Goal: Task Accomplishment & Management: Use online tool/utility

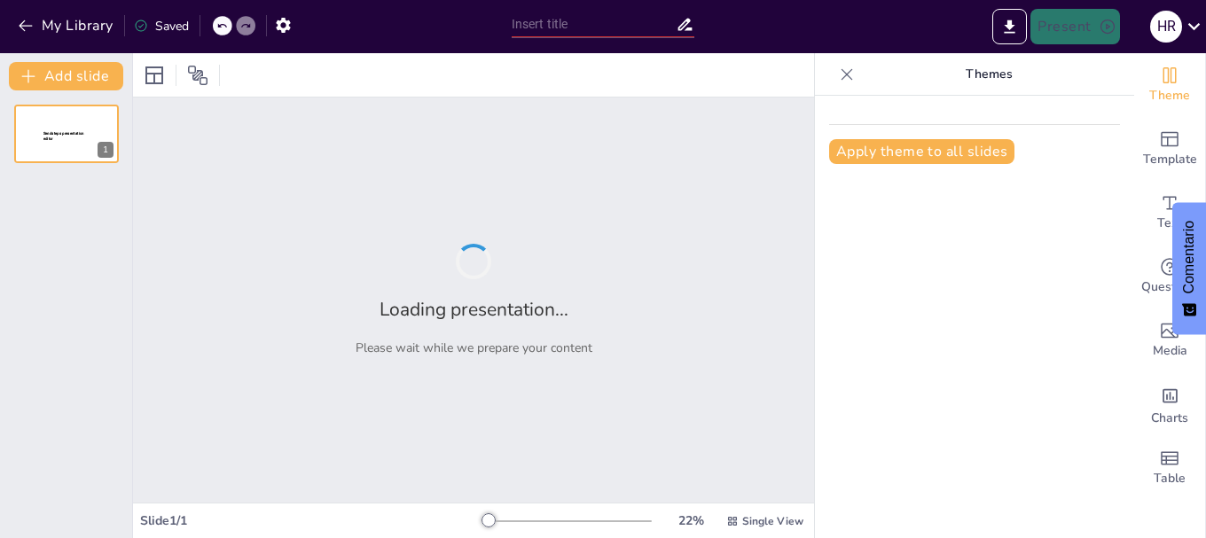
type input "Agenda de Trabajo para la Brigada Parlamentaria de Chuquisaca: Impulsando el Cr…"
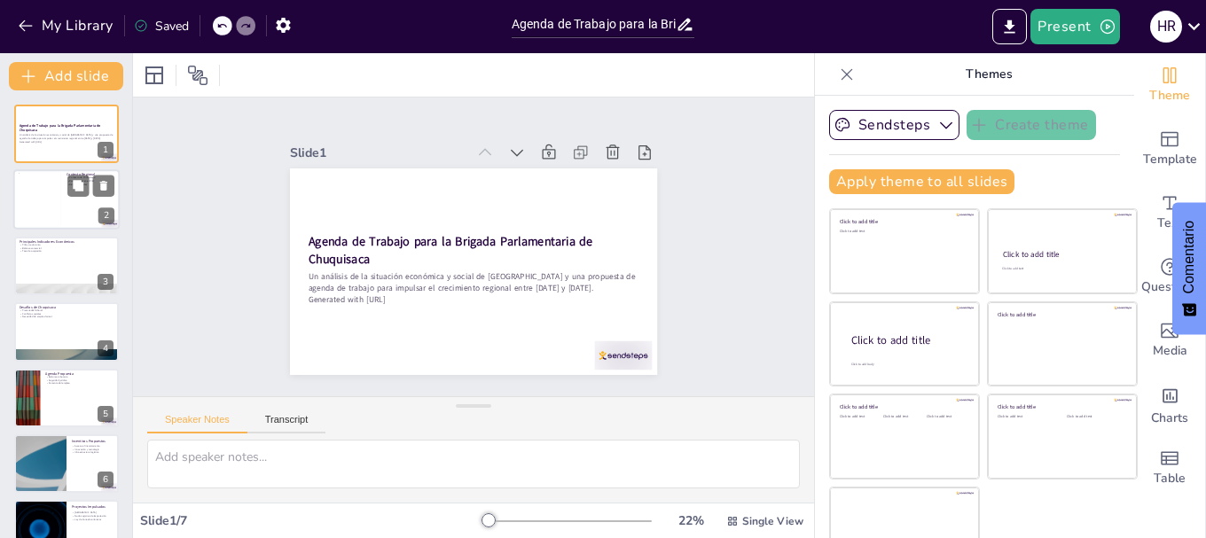
click at [43, 182] on div at bounding box center [40, 200] width 43 height 54
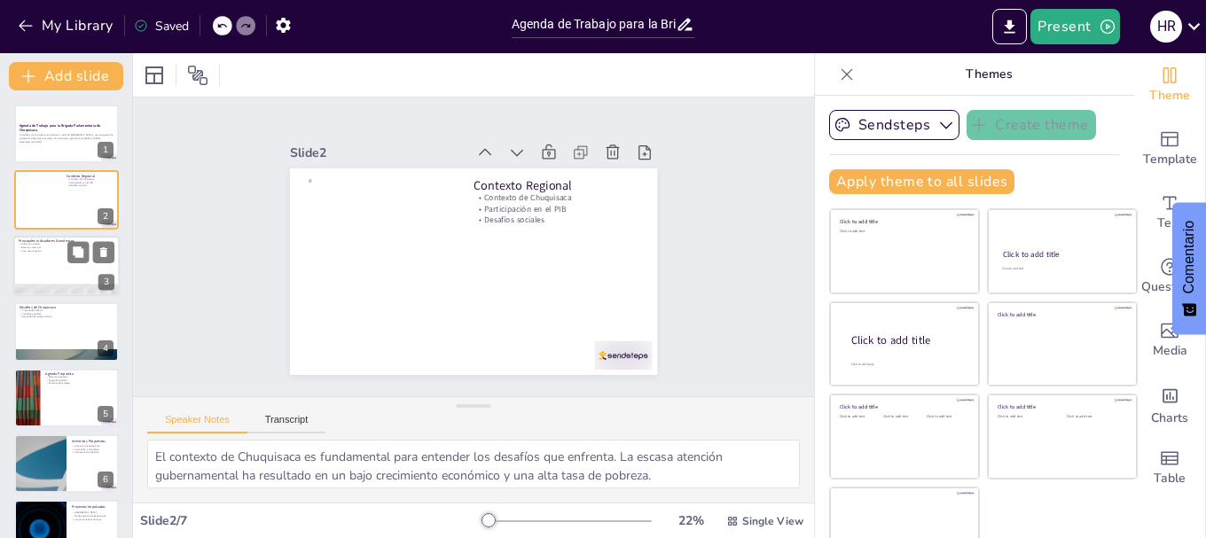
click at [26, 268] on div at bounding box center [66, 266] width 106 height 60
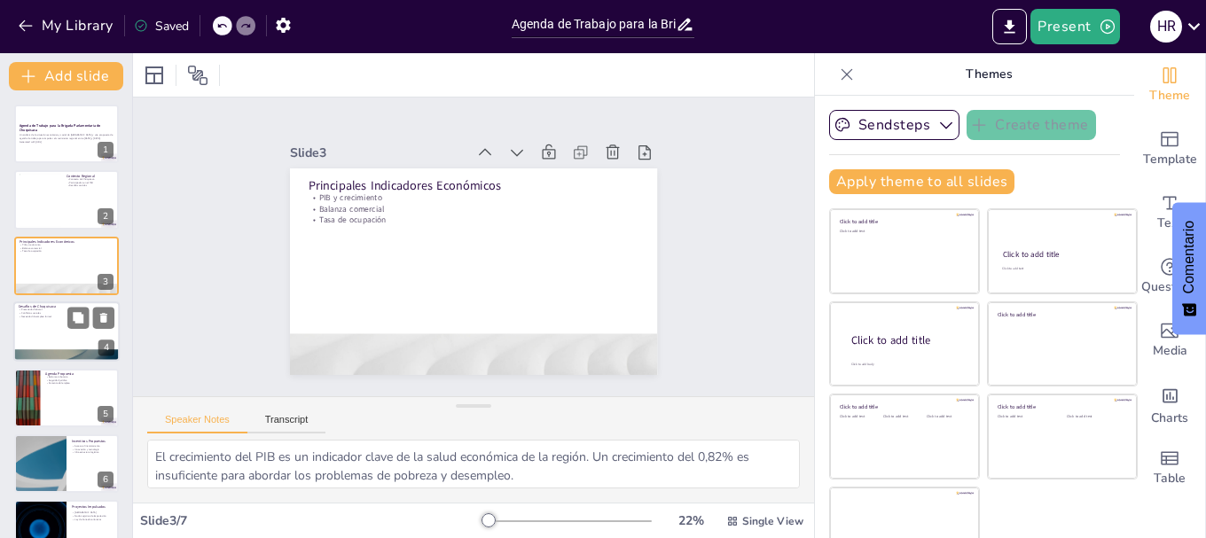
click at [25, 333] on div at bounding box center [66, 332] width 106 height 60
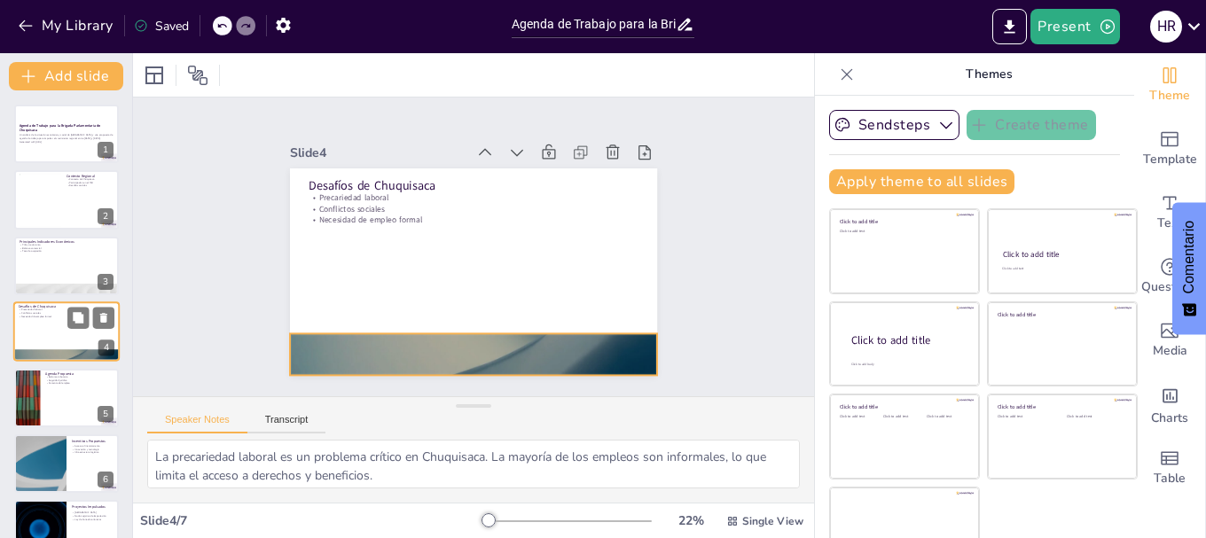
scroll to position [18, 0]
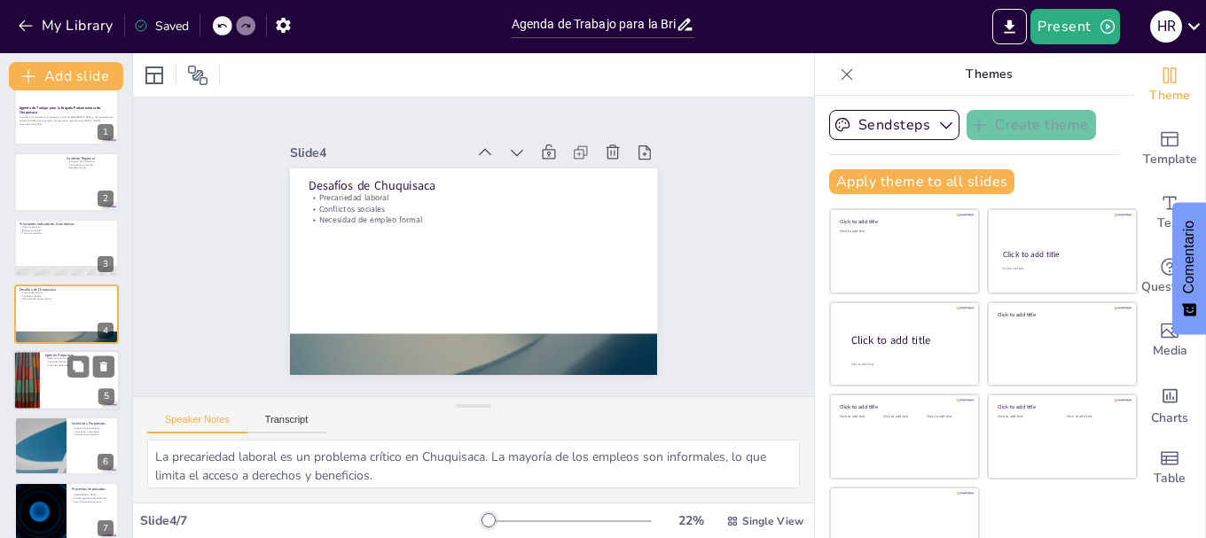
click at [31, 374] on div at bounding box center [26, 380] width 106 height 60
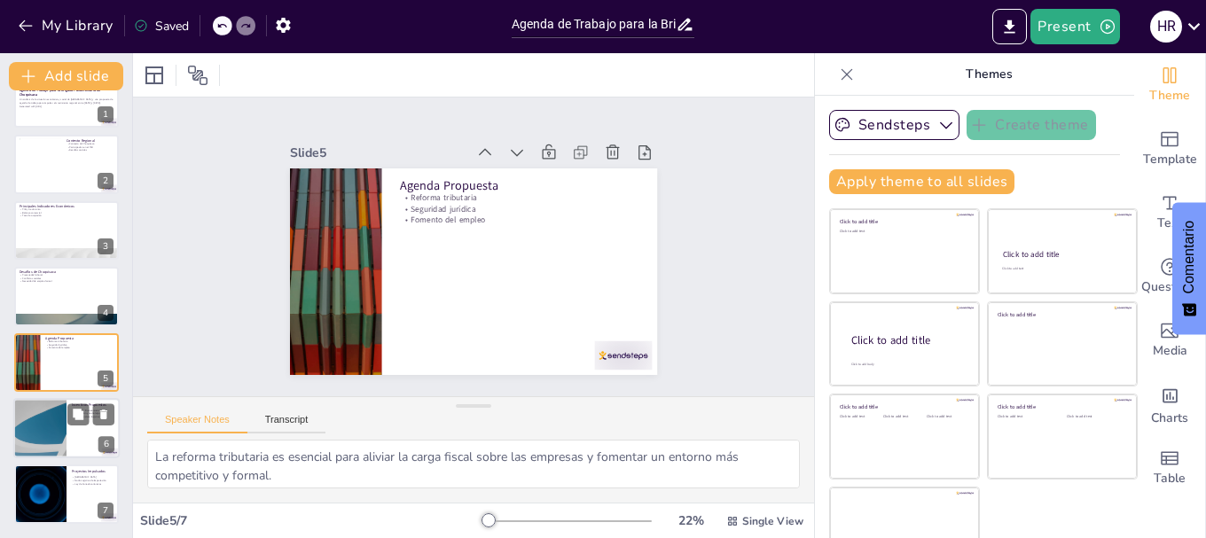
click at [48, 429] on div at bounding box center [40, 428] width 106 height 60
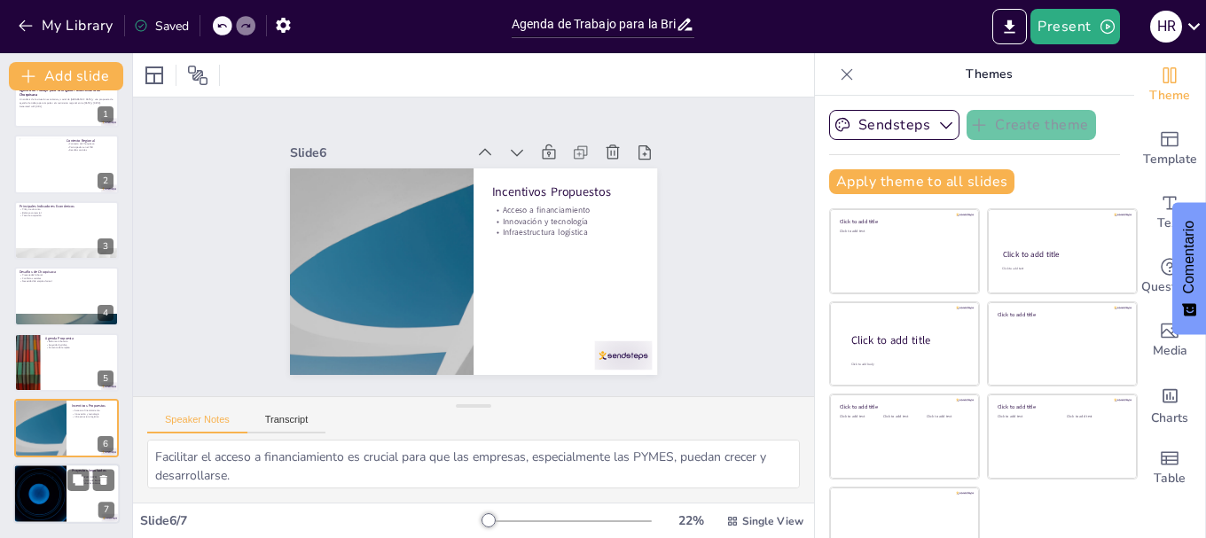
click at [44, 501] on div at bounding box center [40, 495] width 106 height 60
type textarea "El [GEOGRAPHIC_DATA] es un proyecto clave para impulsar la innovación y el desa…"
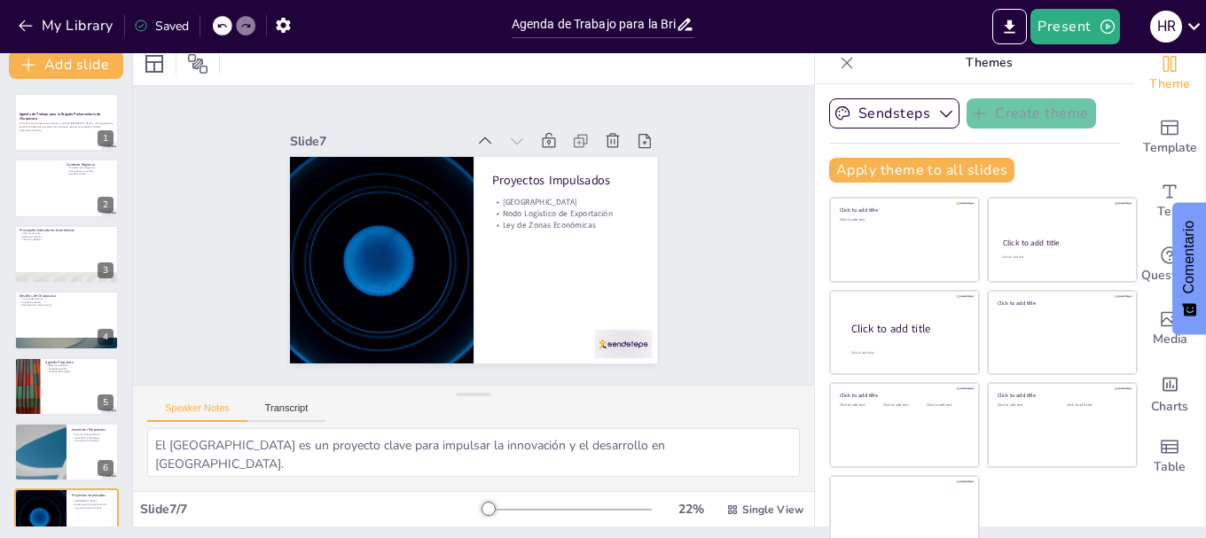
scroll to position [0, 0]
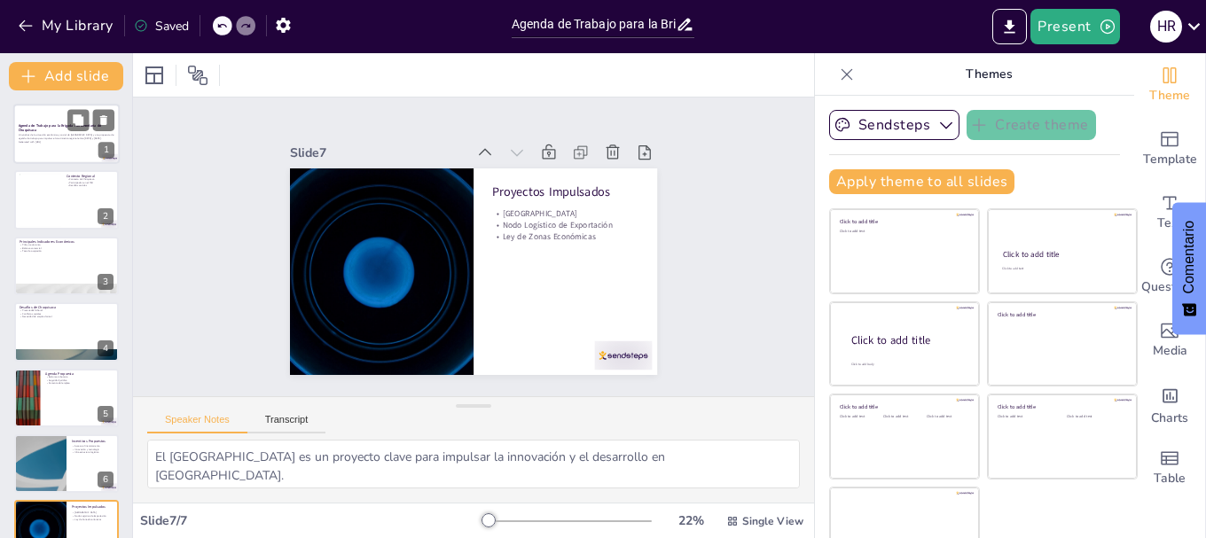
click at [45, 125] on strong "Agenda de Trabajo para la Brigada Parlamentaria de Chuquisaca" at bounding box center [60, 128] width 82 height 10
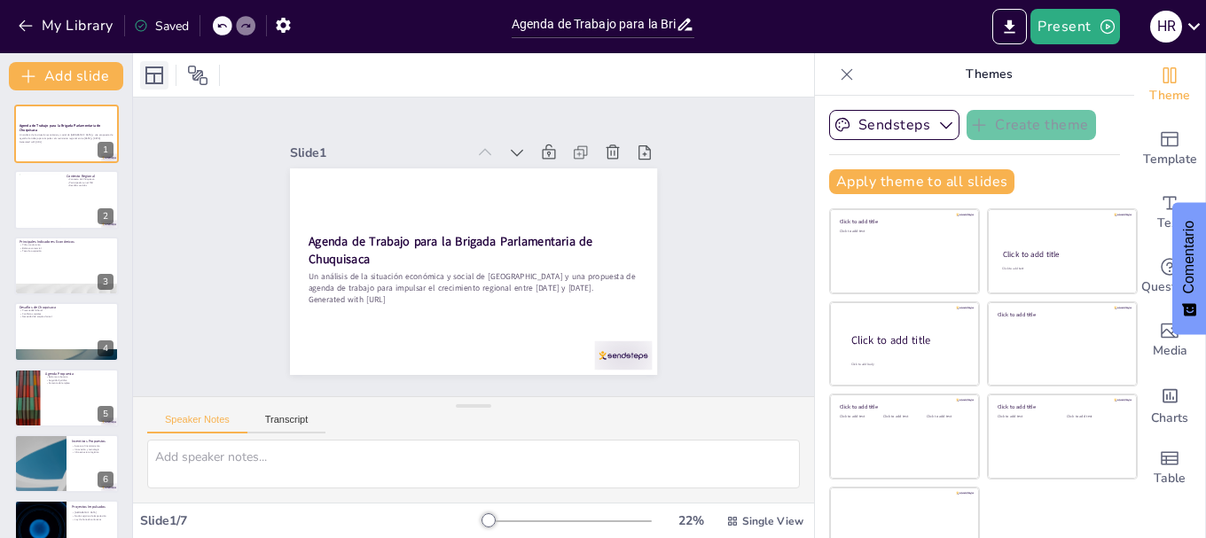
click at [154, 65] on icon at bounding box center [154, 75] width 21 height 21
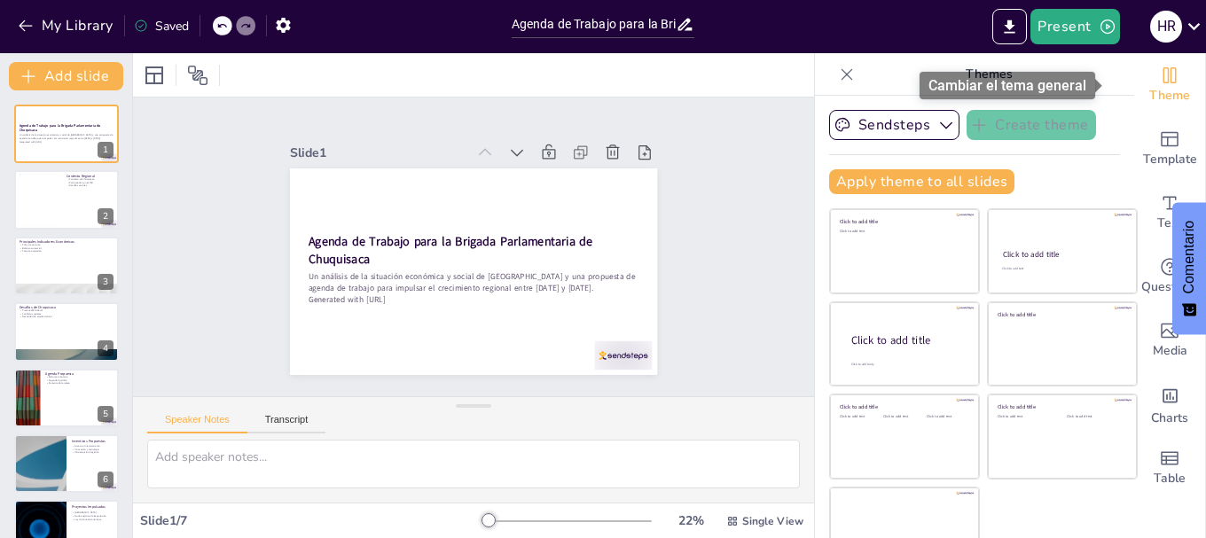
click at [1159, 79] on icon "Change the overall theme" at bounding box center [1169, 75] width 21 height 21
click at [1164, 82] on icon "Change the overall theme" at bounding box center [1170, 75] width 13 height 16
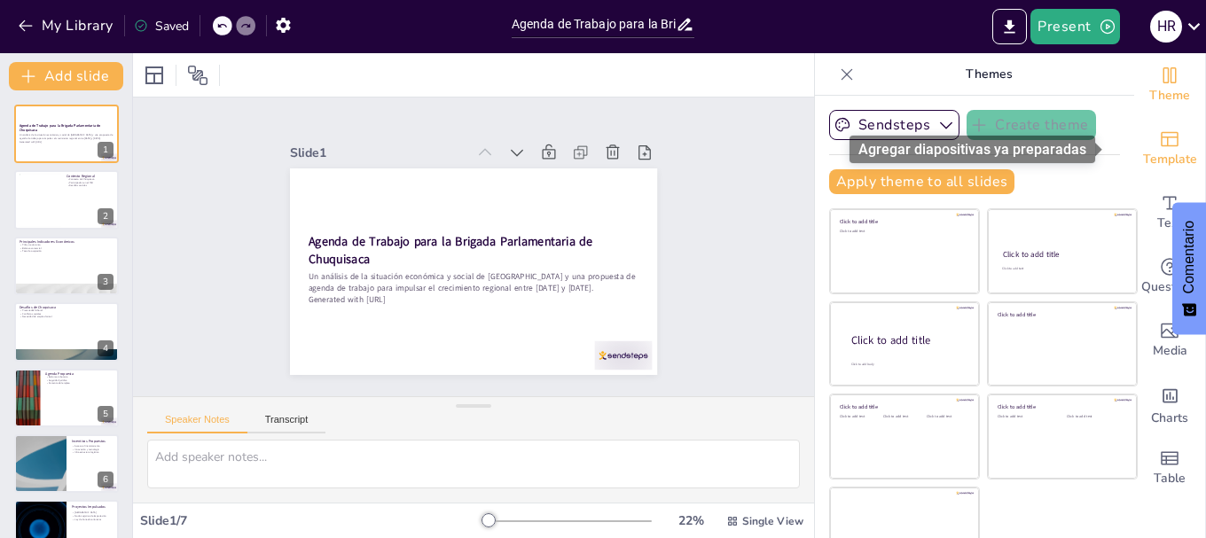
click at [1159, 147] on icon "Add ready made slides" at bounding box center [1169, 139] width 21 height 21
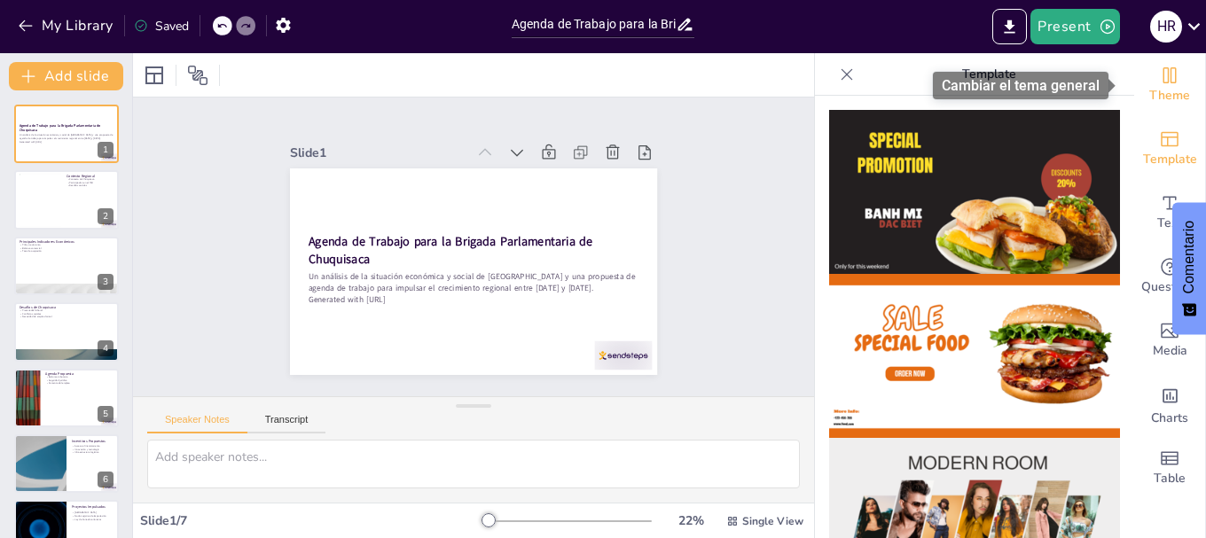
click at [1164, 75] on icon "Change the overall theme" at bounding box center [1170, 75] width 13 height 16
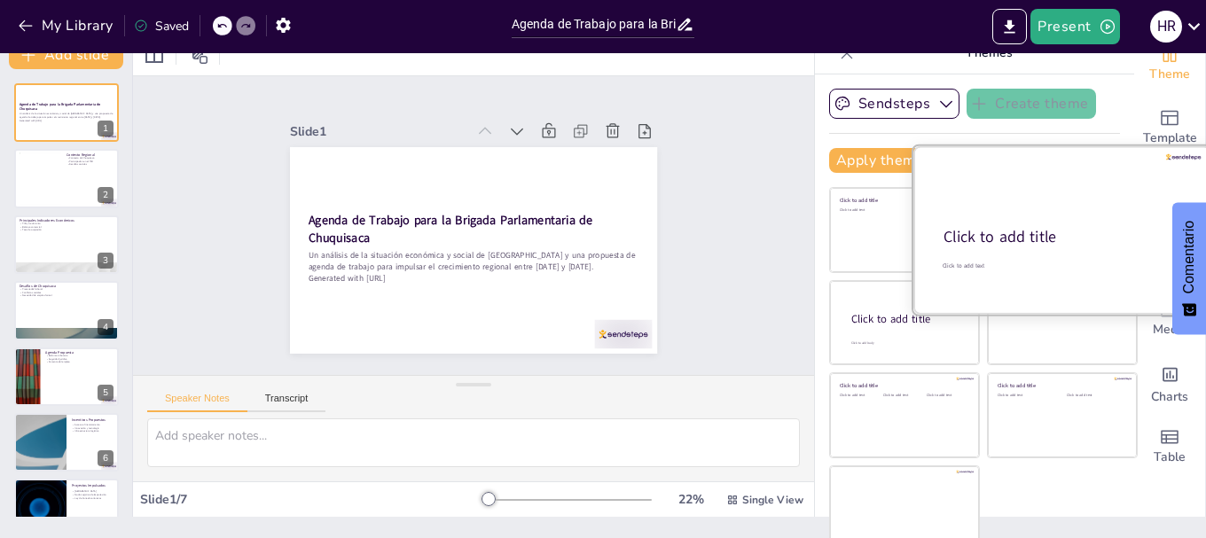
scroll to position [34, 0]
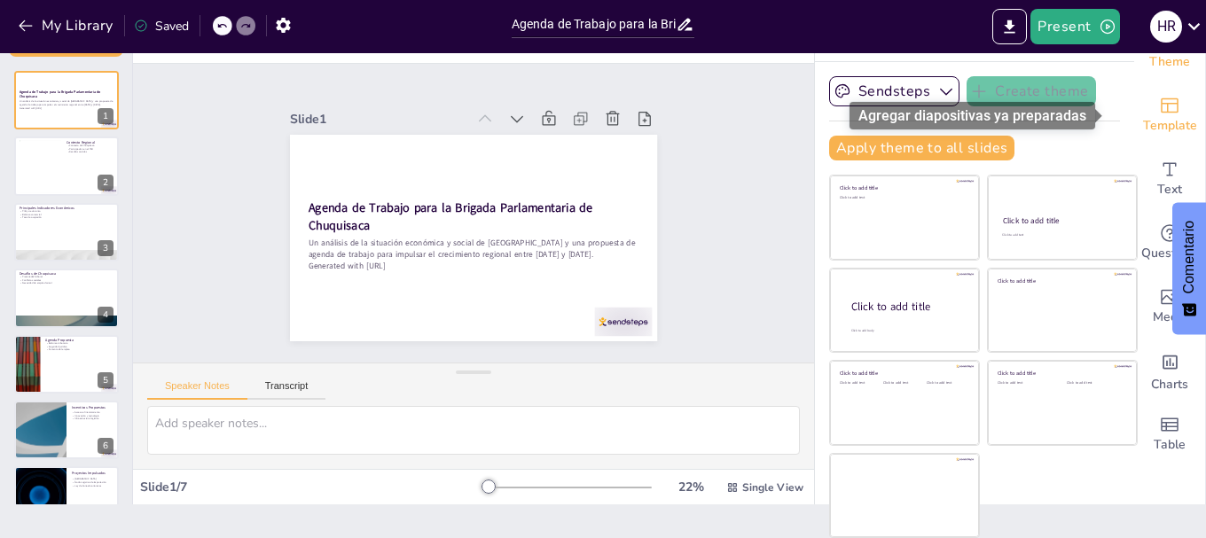
click at [1159, 105] on icon "Add ready made slides" at bounding box center [1169, 105] width 21 height 21
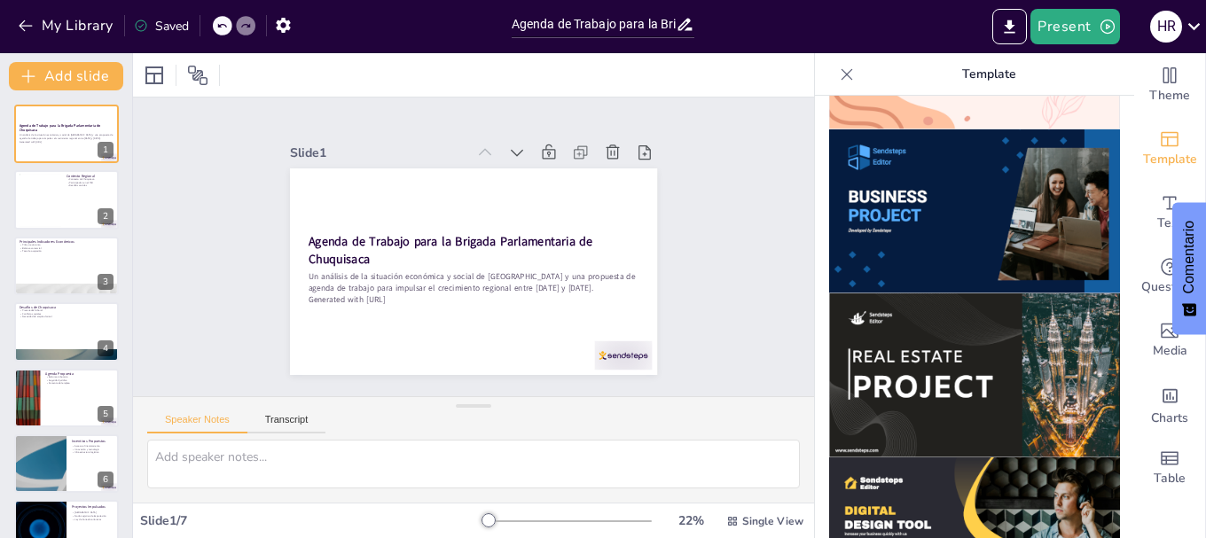
scroll to position [1367, 0]
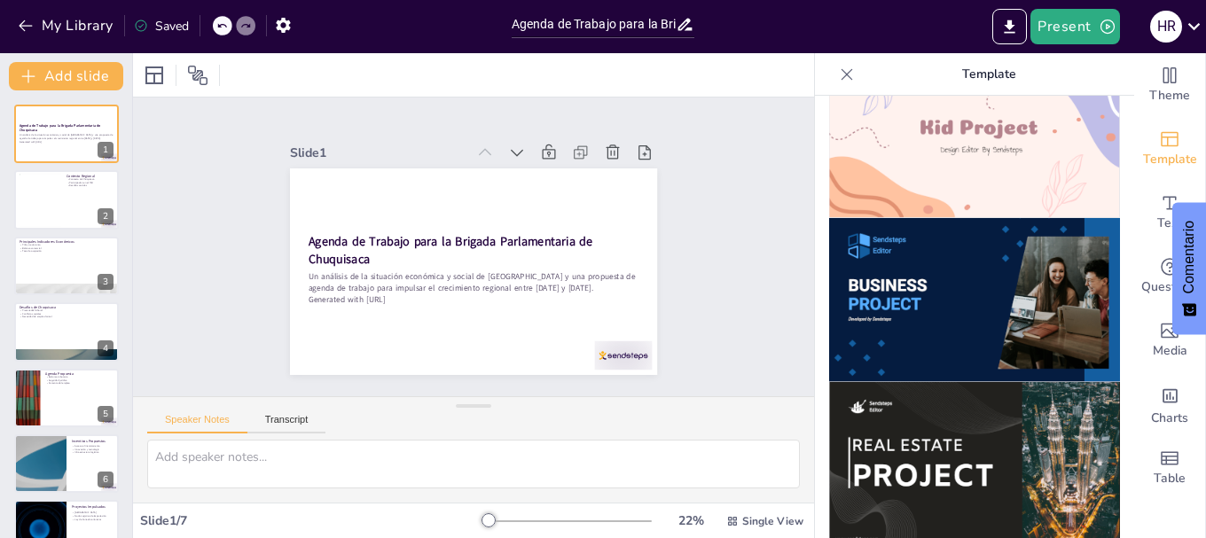
click at [936, 255] on img at bounding box center [974, 300] width 291 height 164
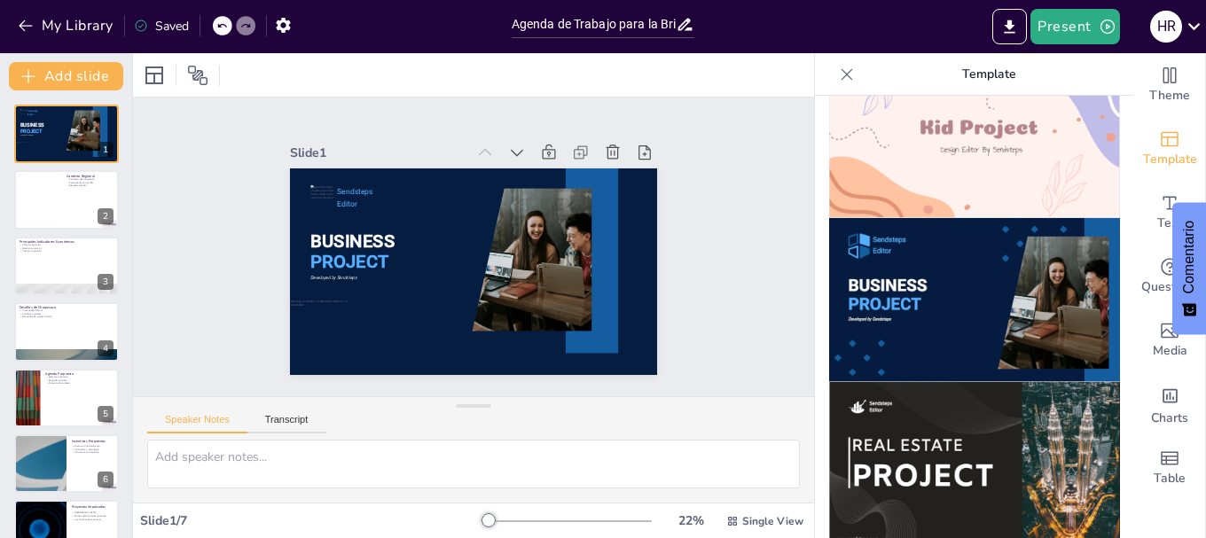
click at [838, 76] on icon at bounding box center [847, 75] width 18 height 18
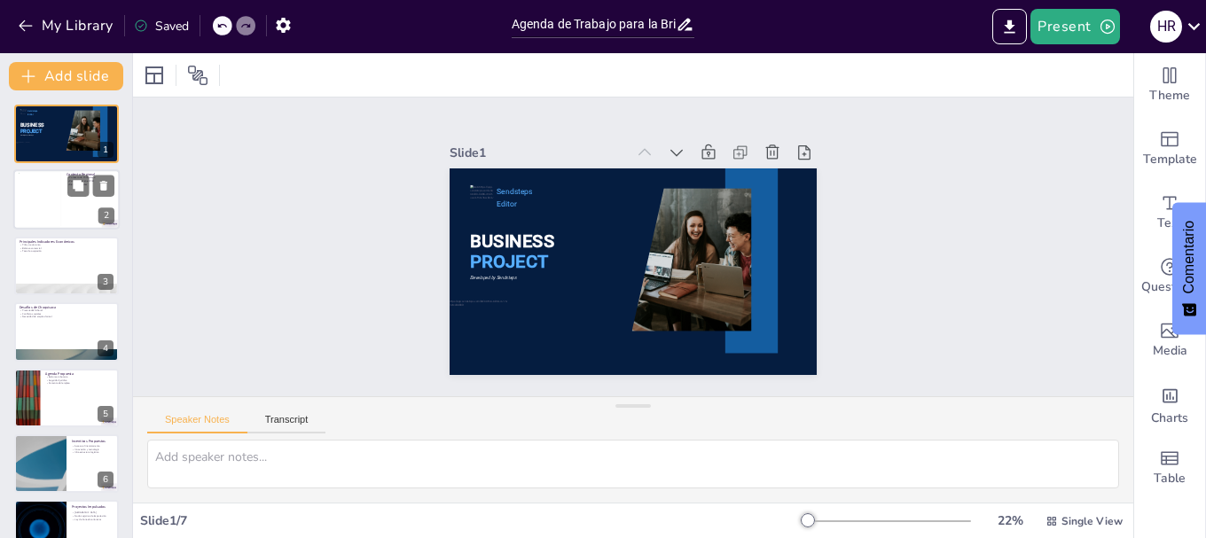
click at [37, 203] on div at bounding box center [40, 200] width 43 height 54
type textarea "El contexto de Chuquisaca es fundamental para entender los desafíos que enfrent…"
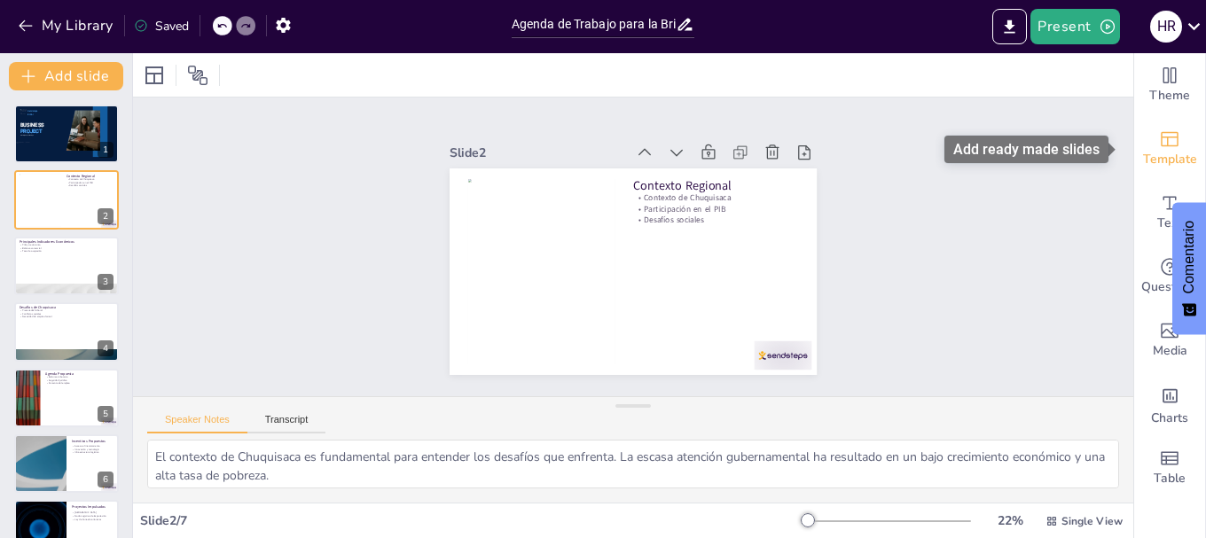
click at [1161, 137] on icon "Add ready made slides" at bounding box center [1170, 139] width 18 height 15
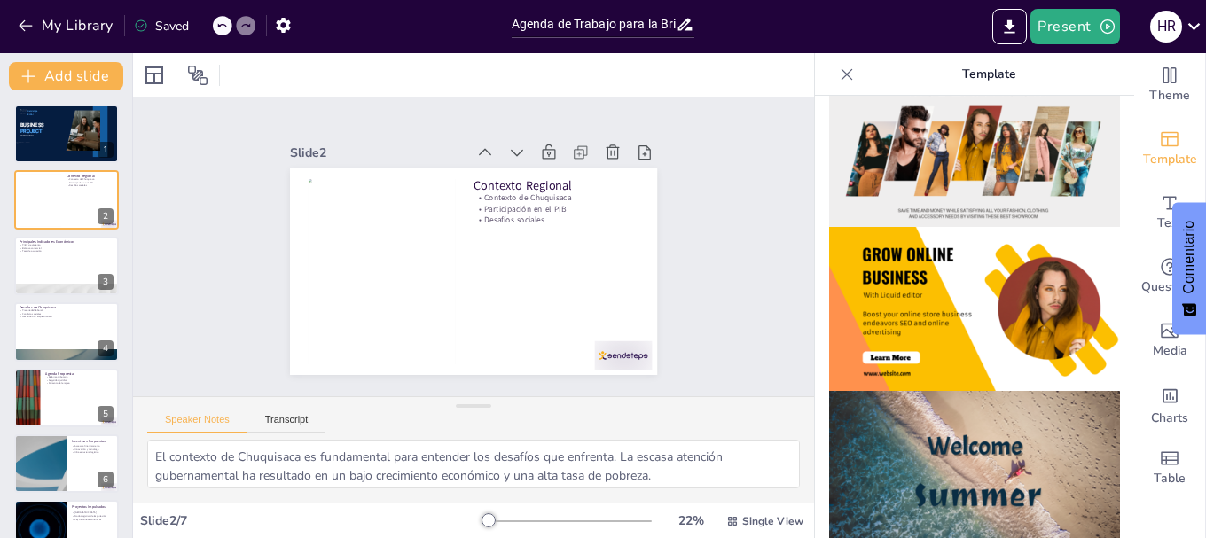
scroll to position [266, 0]
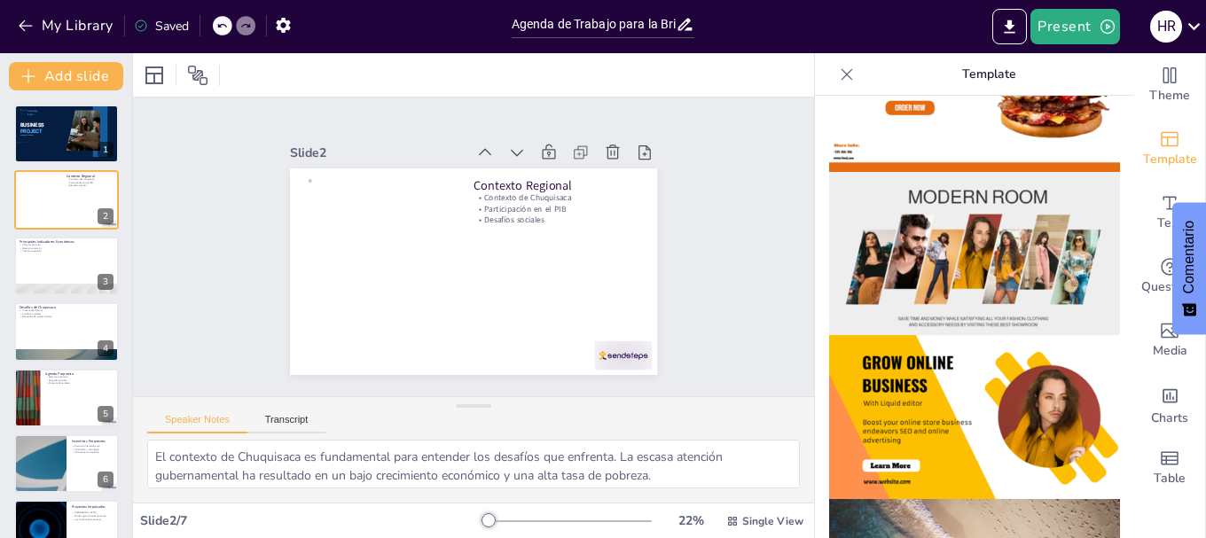
click at [966, 212] on img at bounding box center [974, 254] width 291 height 164
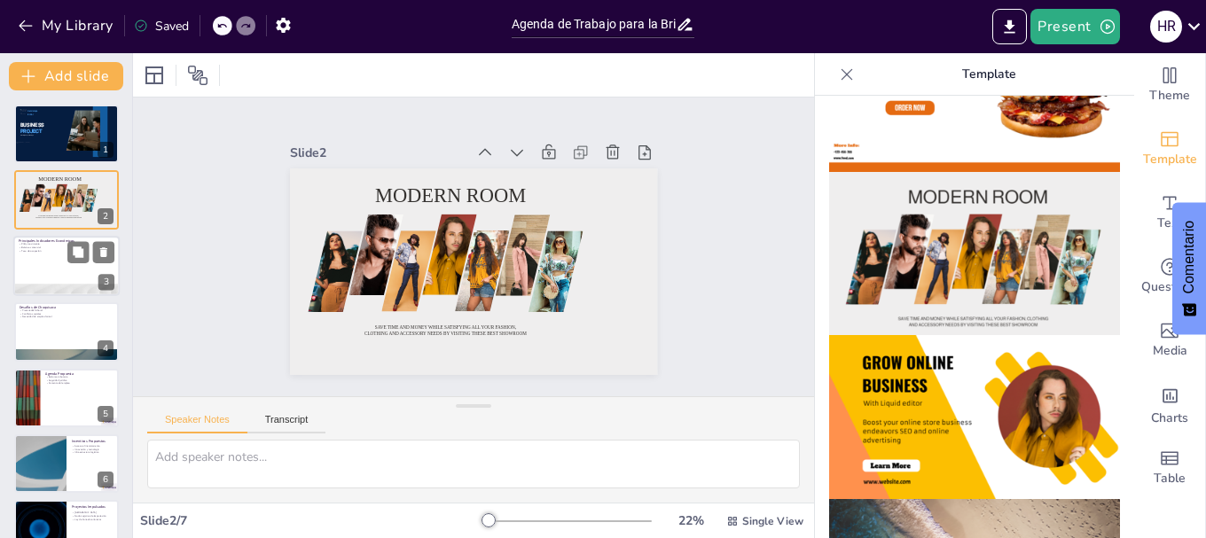
click at [46, 269] on div at bounding box center [66, 266] width 106 height 60
type textarea "El crecimiento del PIB es un indicador clave de la salud económica de la región…"
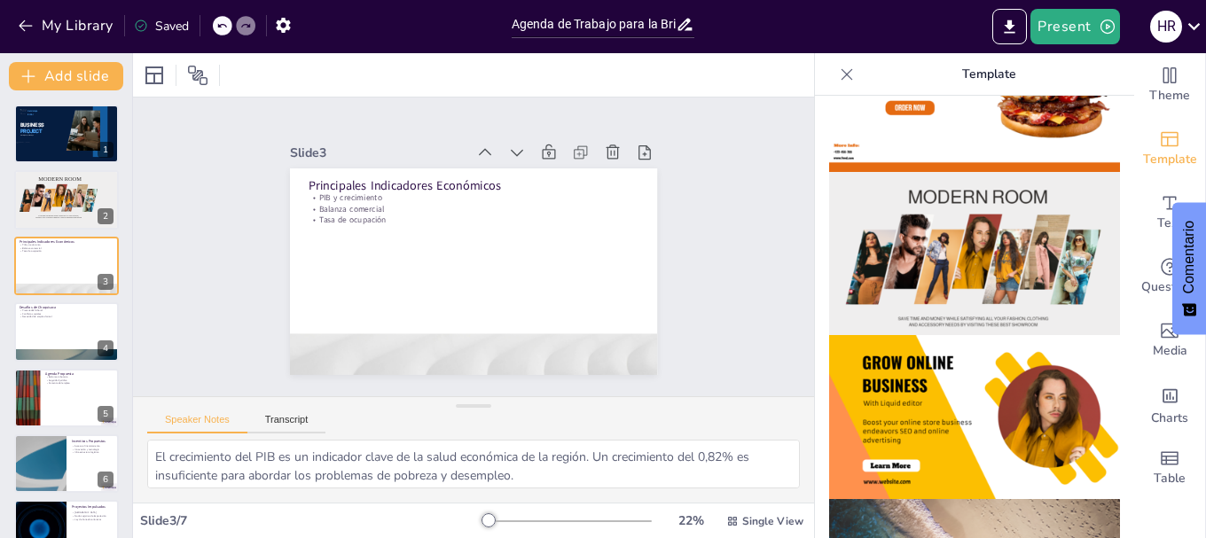
click at [224, 20] on div at bounding box center [223, 26] width 20 height 20
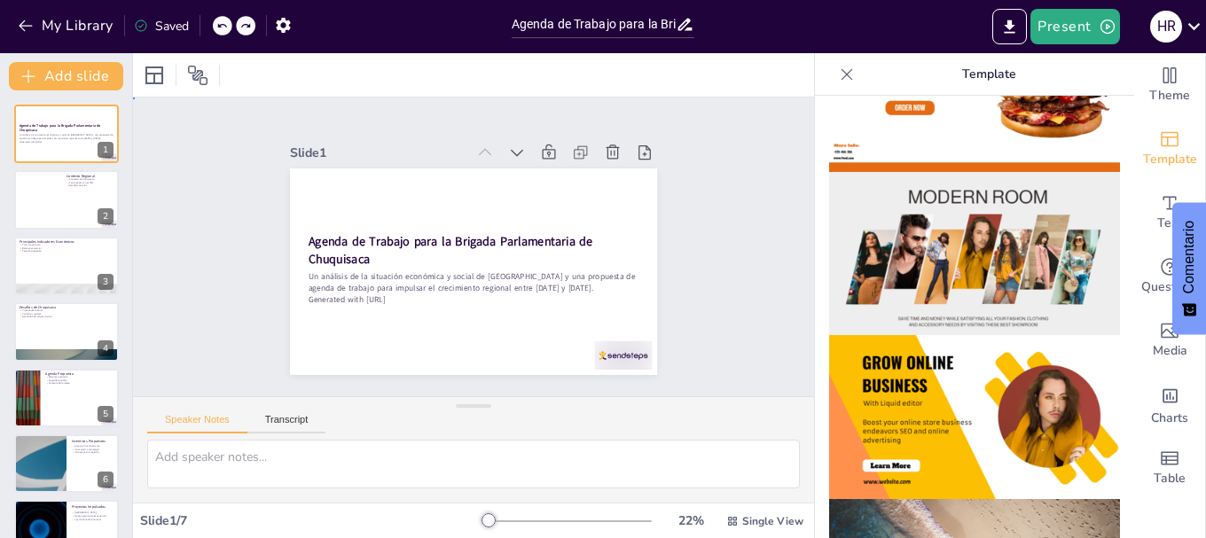
click at [724, 232] on div "Slide 1 Agenda de Trabajo para la Brigada Parlamentaria de Chuquisaca Un anális…" at bounding box center [473, 247] width 728 height 434
click at [838, 73] on icon at bounding box center [847, 75] width 18 height 18
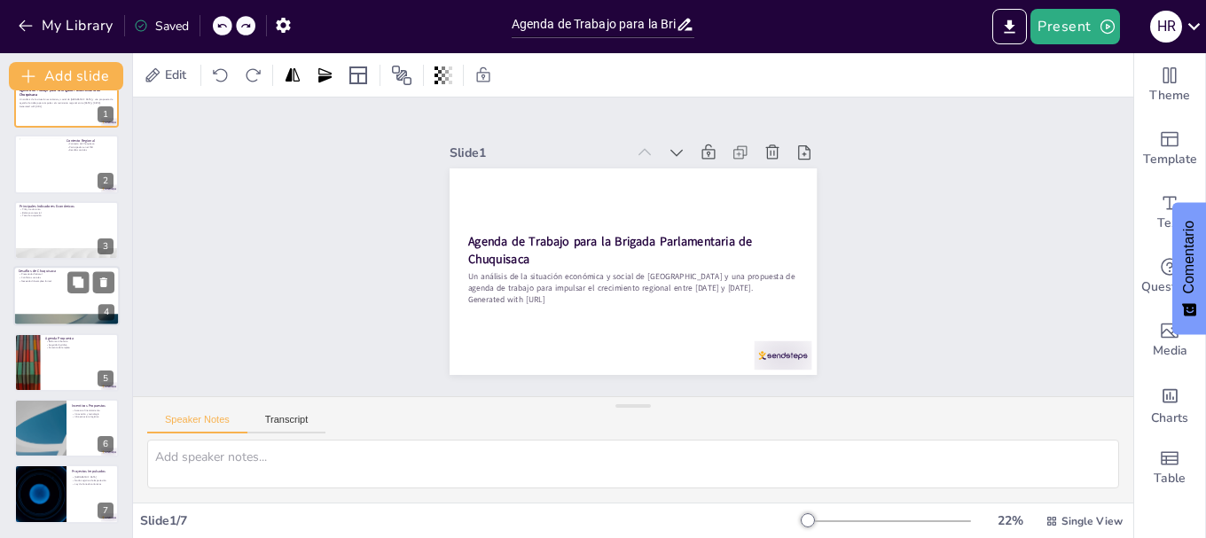
scroll to position [0, 0]
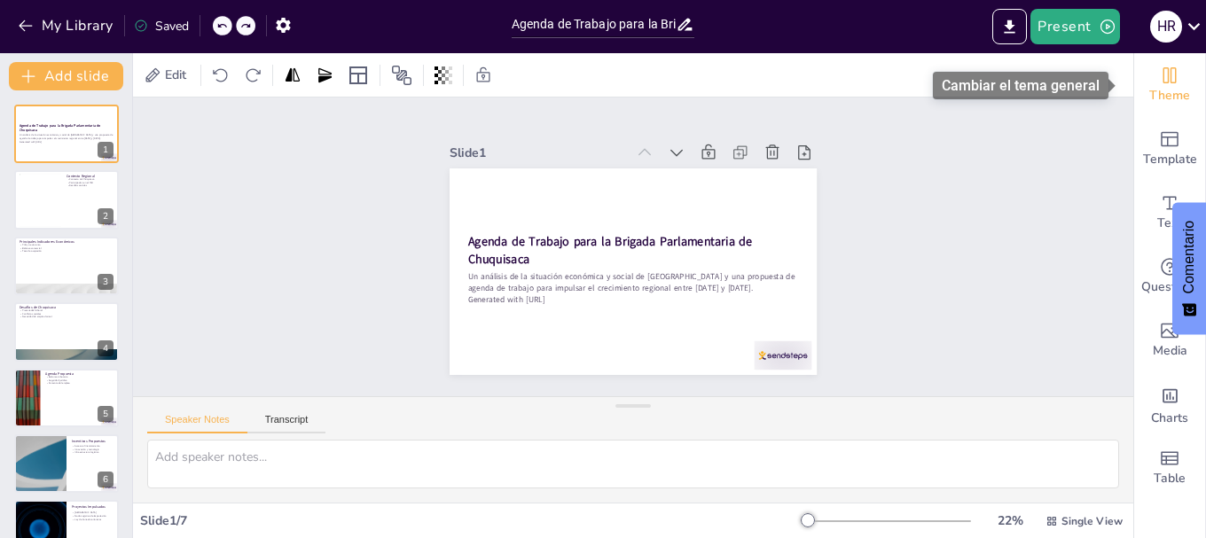
click at [1159, 69] on icon "Change the overall theme" at bounding box center [1169, 75] width 21 height 21
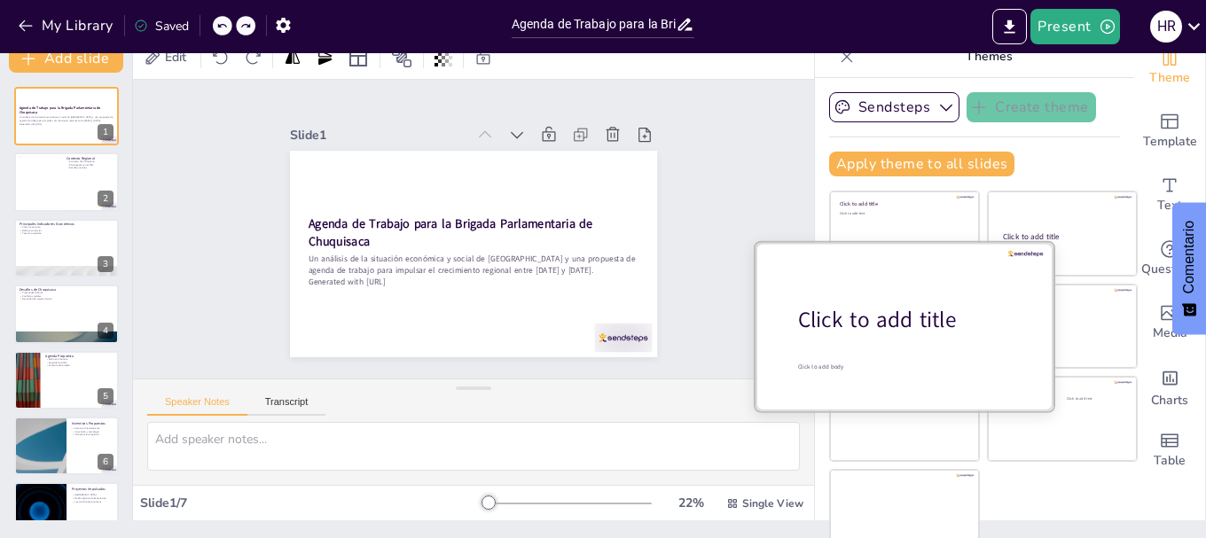
scroll to position [34, 0]
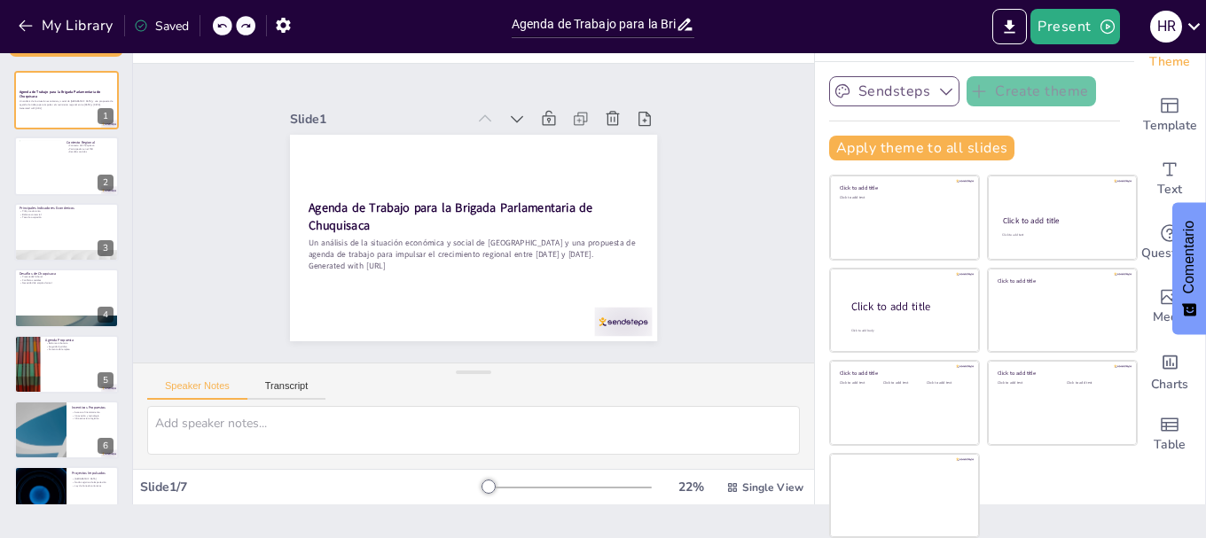
click at [873, 91] on button "Sendsteps" at bounding box center [894, 91] width 130 height 30
click at [883, 145] on span "Sendsteps" at bounding box center [908, 152] width 80 height 17
click at [912, 153] on button "Apply theme to all slides" at bounding box center [921, 148] width 185 height 25
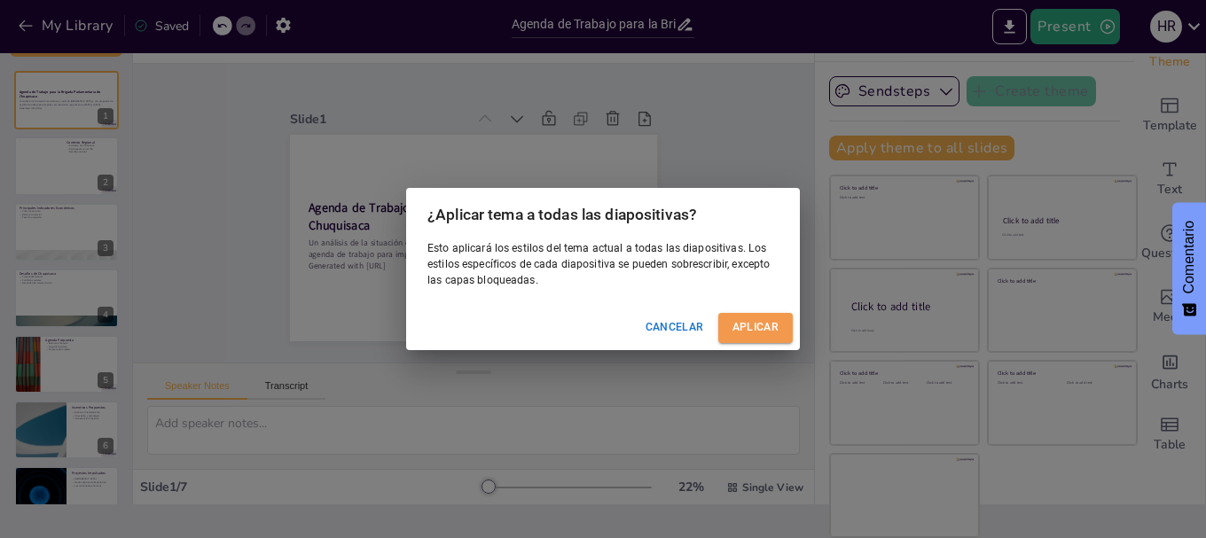
click at [751, 323] on font "Aplicar" at bounding box center [756, 327] width 46 height 12
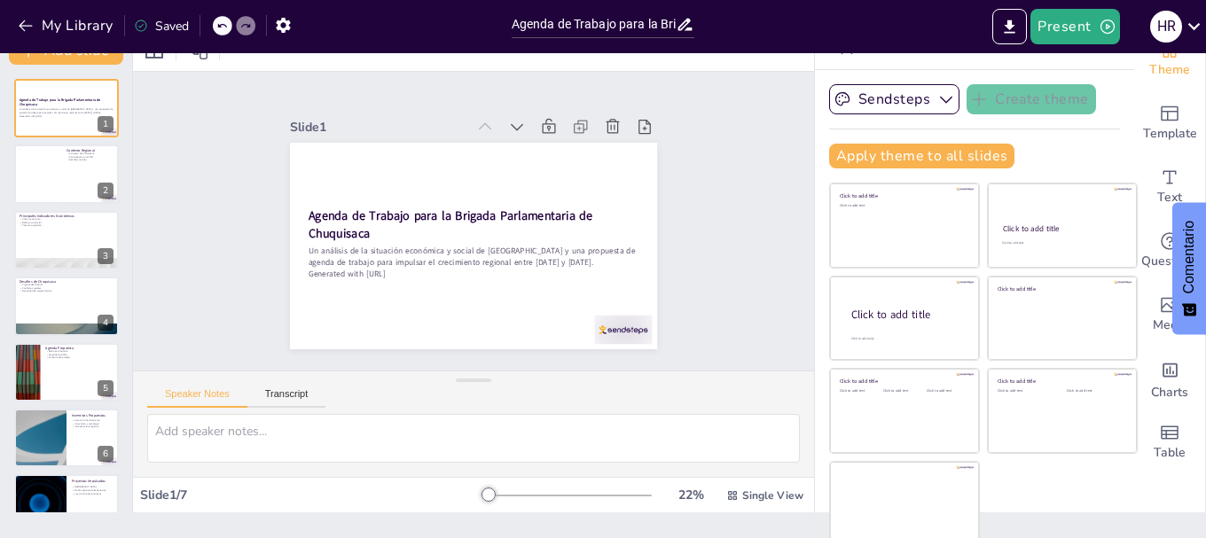
scroll to position [0, 0]
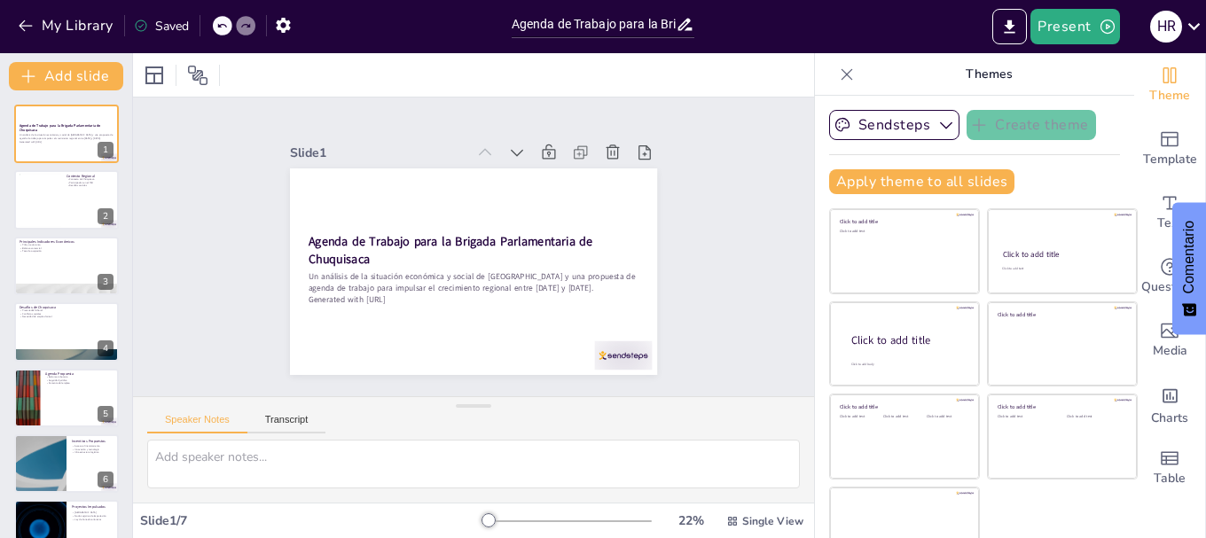
click at [838, 67] on icon at bounding box center [847, 75] width 18 height 18
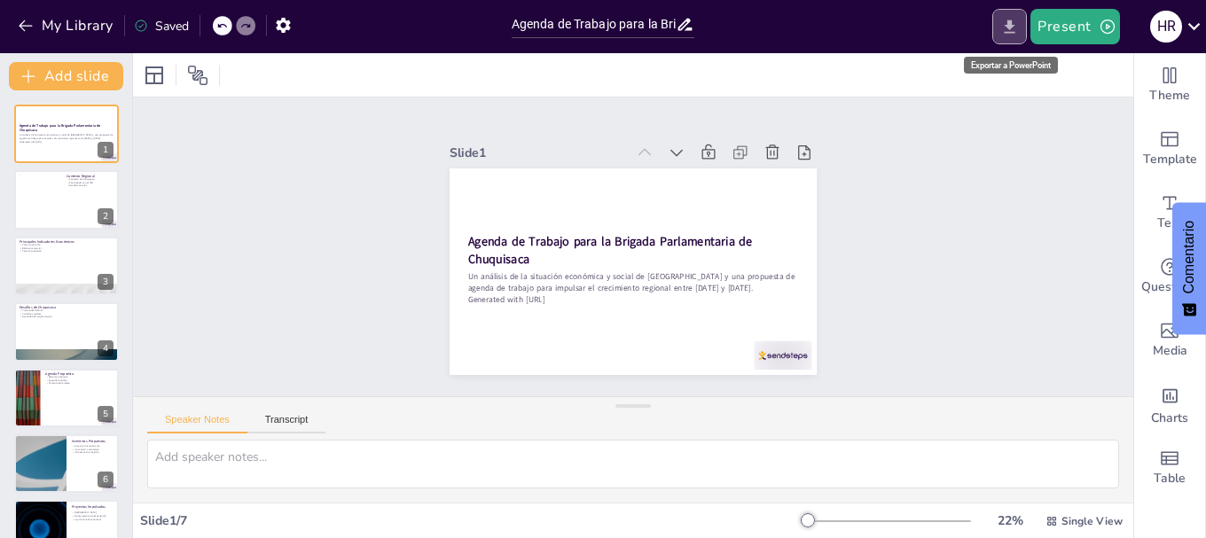
click at [1009, 23] on icon "Export to PowerPoint" at bounding box center [1010, 27] width 19 height 19
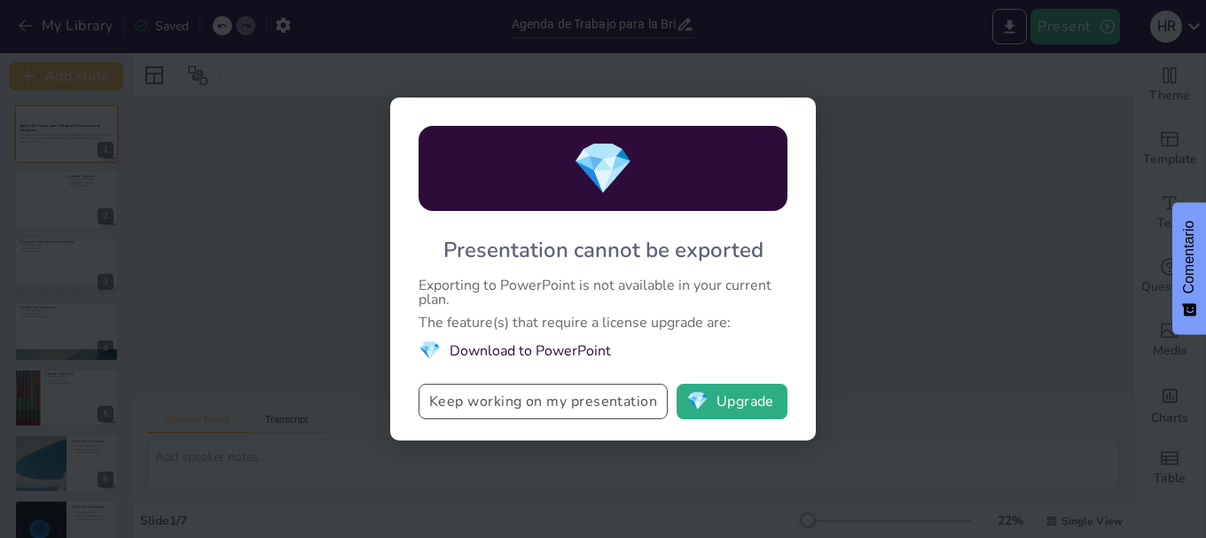
click at [556, 397] on button "Keep working on my presentation" at bounding box center [543, 401] width 249 height 35
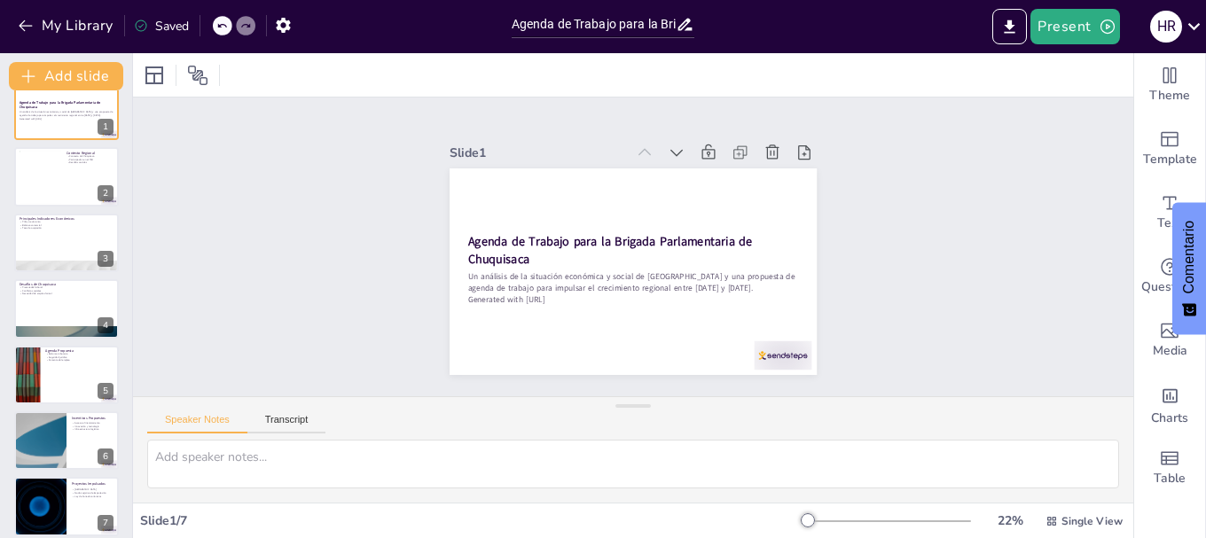
scroll to position [35, 0]
